Goal: Navigation & Orientation: Find specific page/section

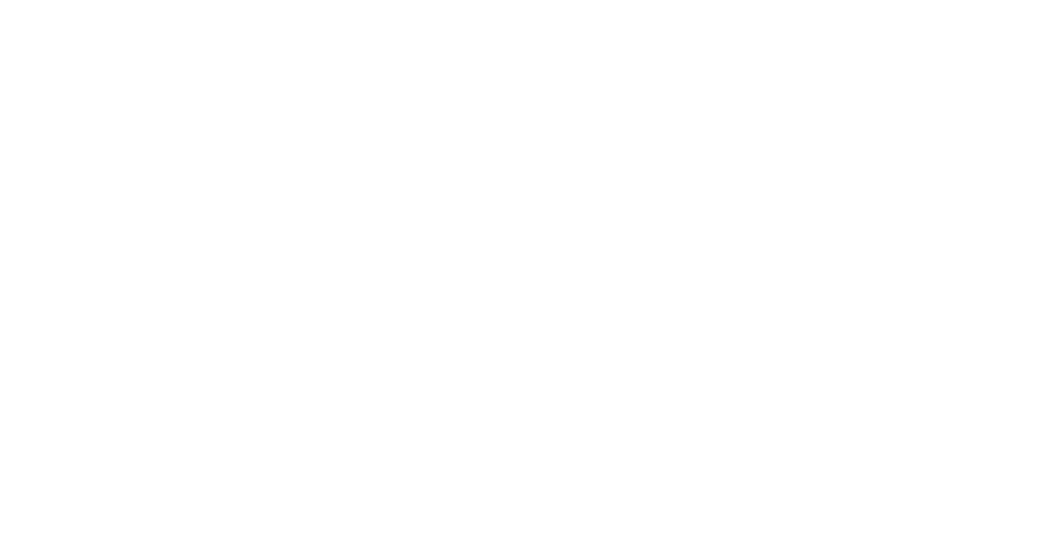
select select "*"
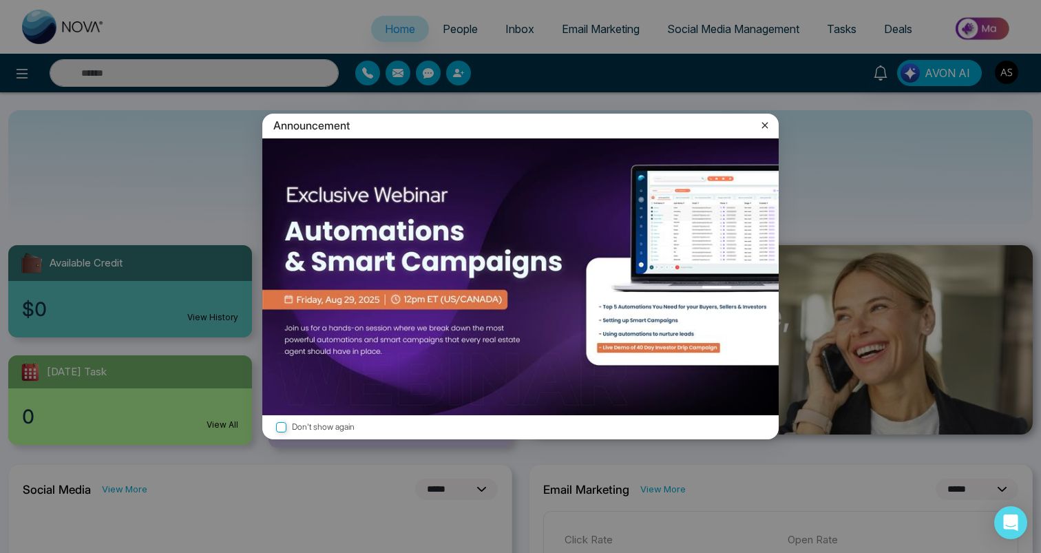
click at [767, 120] on icon at bounding box center [765, 125] width 14 height 14
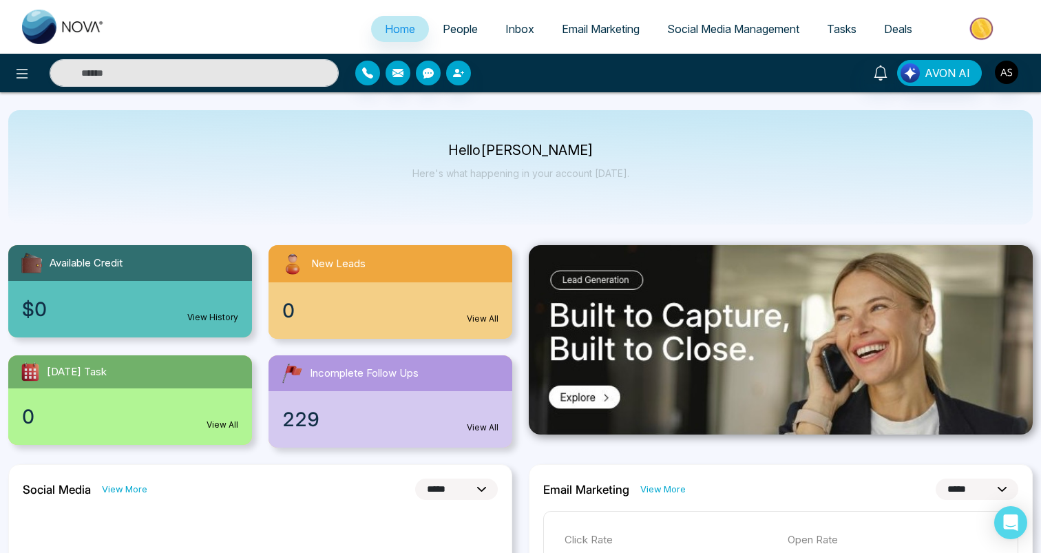
click at [447, 34] on span "People" at bounding box center [460, 29] width 35 height 14
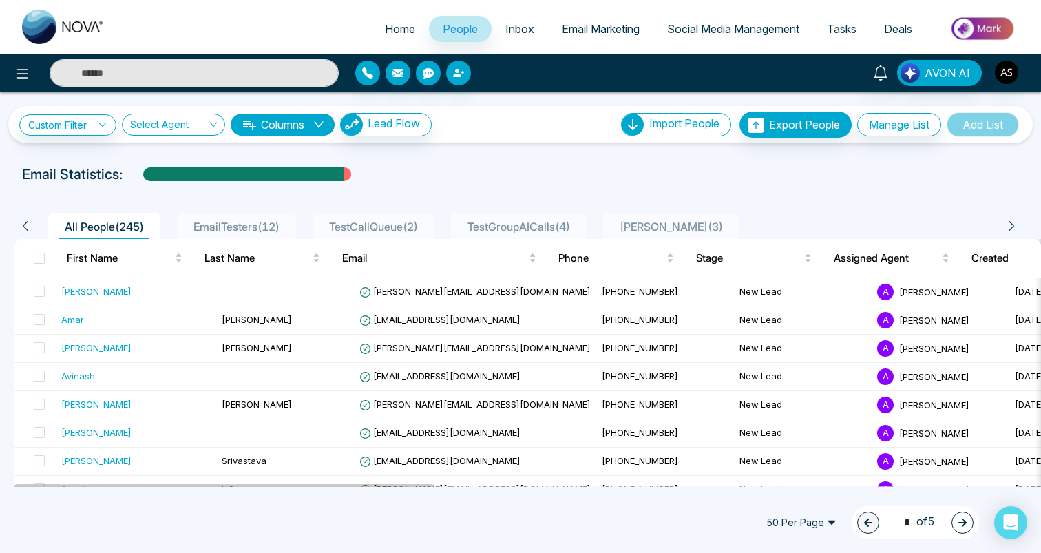
click at [514, 25] on span "Inbox" at bounding box center [519, 29] width 29 height 14
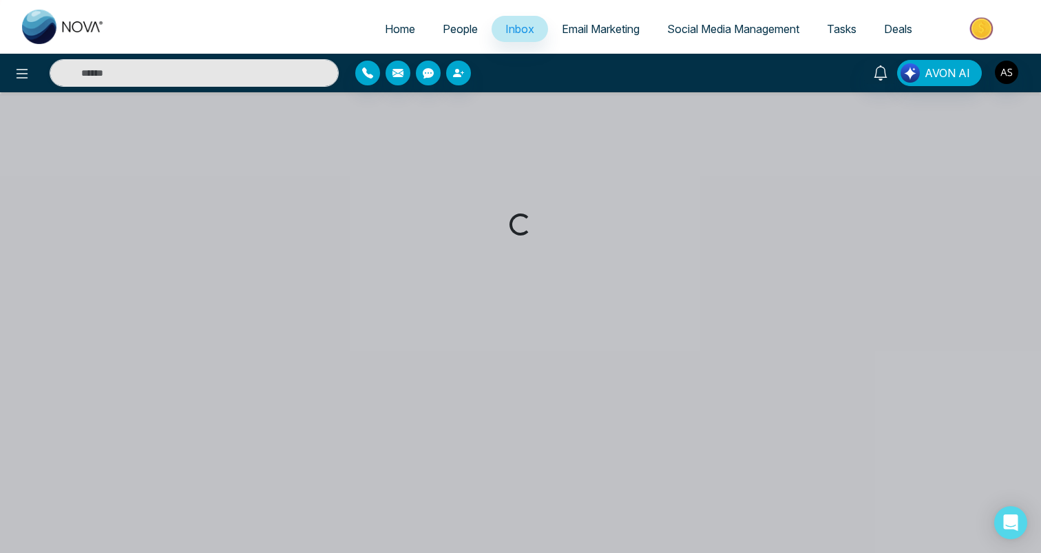
click at [392, 41] on link "Home" at bounding box center [400, 29] width 58 height 26
select select "*"
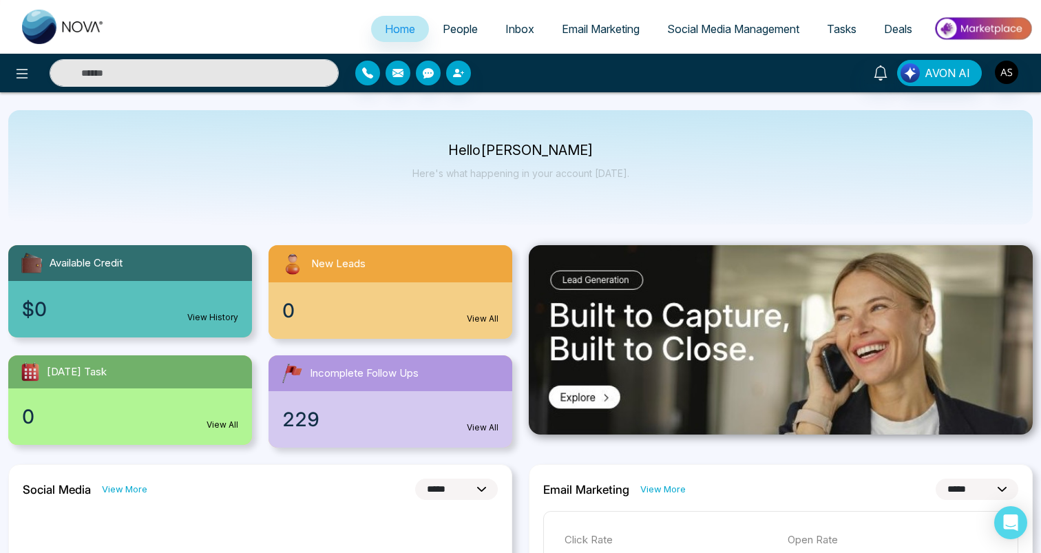
scroll to position [102, 0]
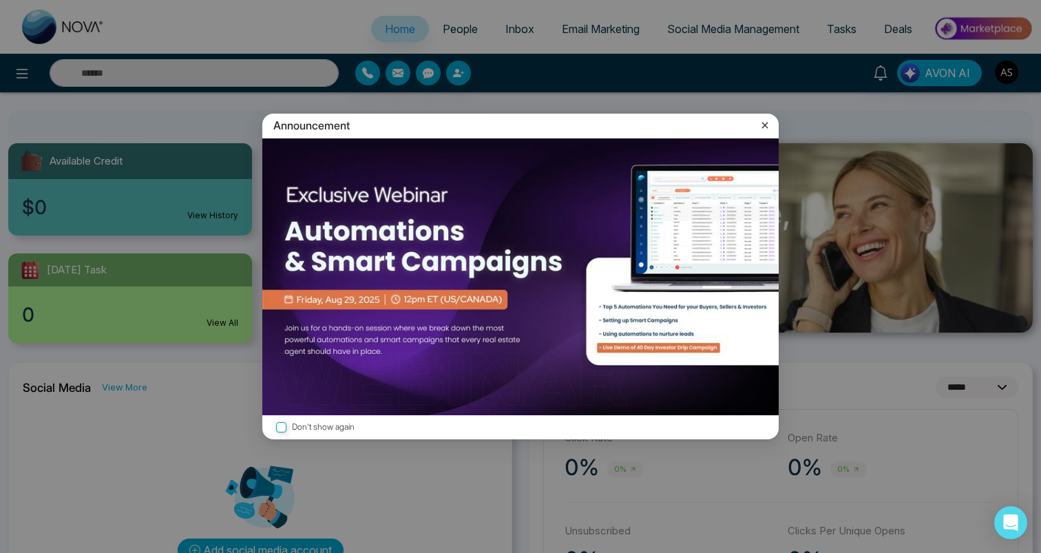
click at [765, 129] on icon at bounding box center [765, 125] width 14 height 14
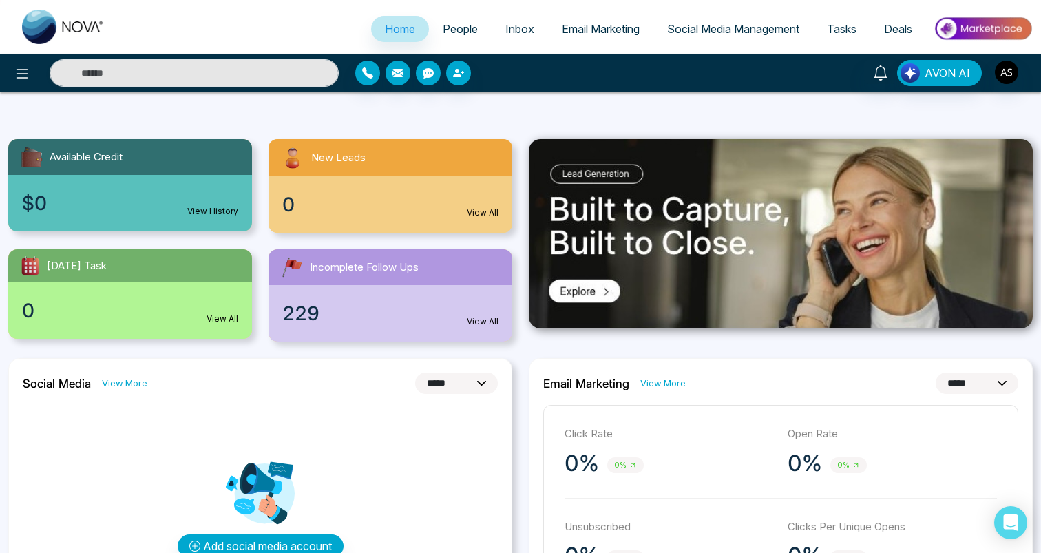
scroll to position [0, 0]
